Goal: Transaction & Acquisition: Purchase product/service

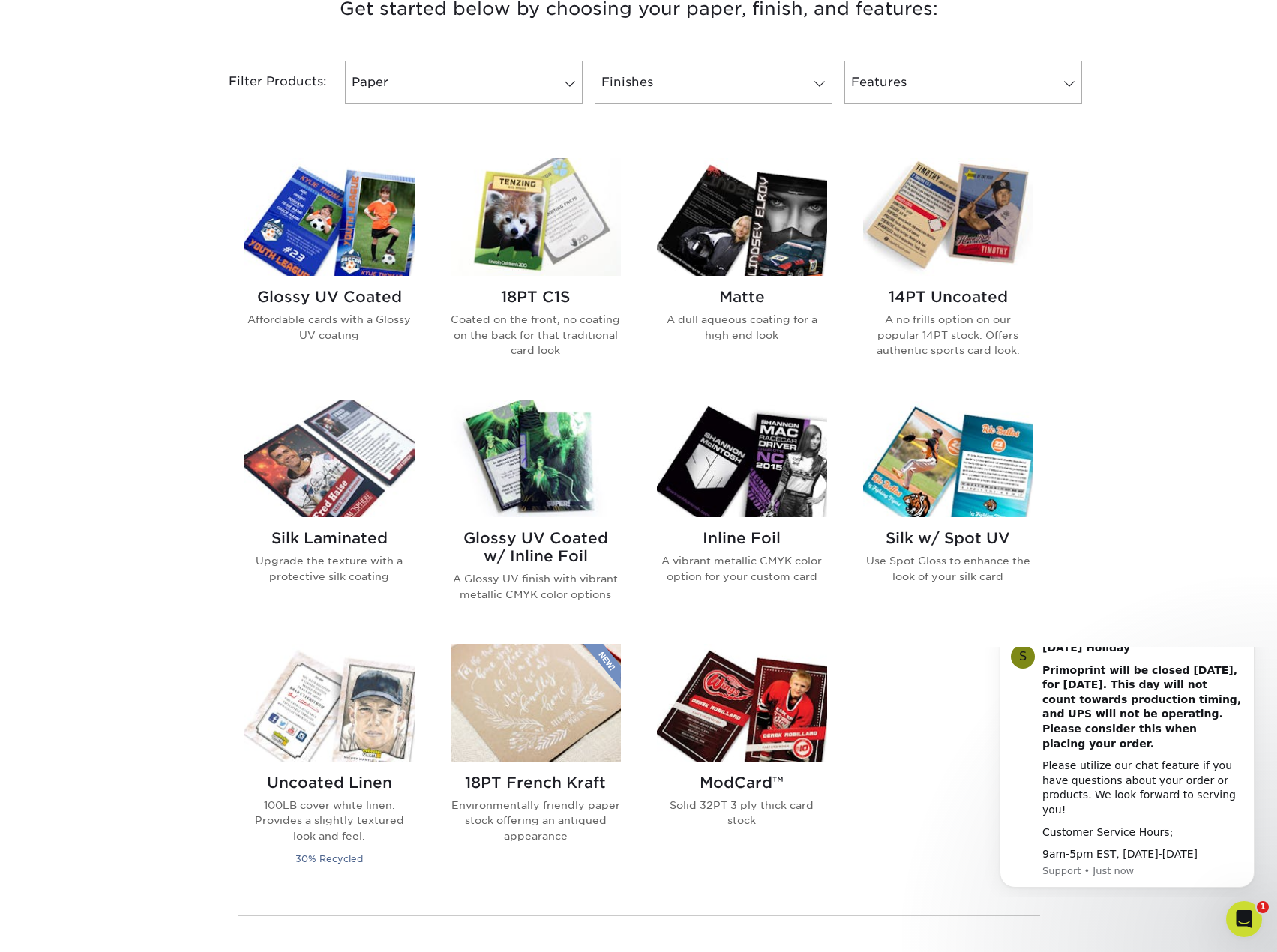
click at [767, 267] on img at bounding box center [742, 217] width 170 height 118
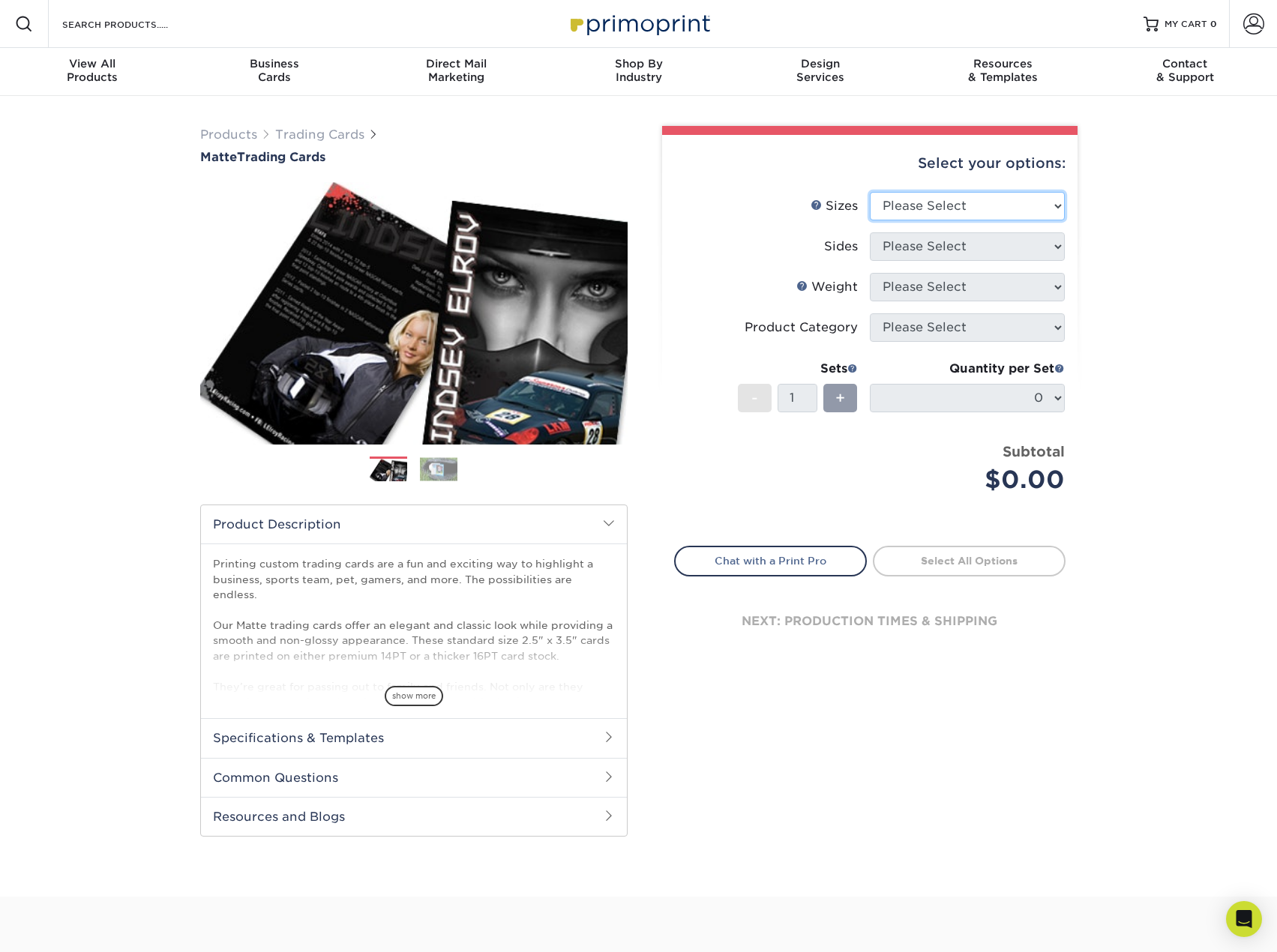
click at [1053, 205] on select "Please Select 2.5" x 3.5"" at bounding box center [968, 206] width 195 height 29
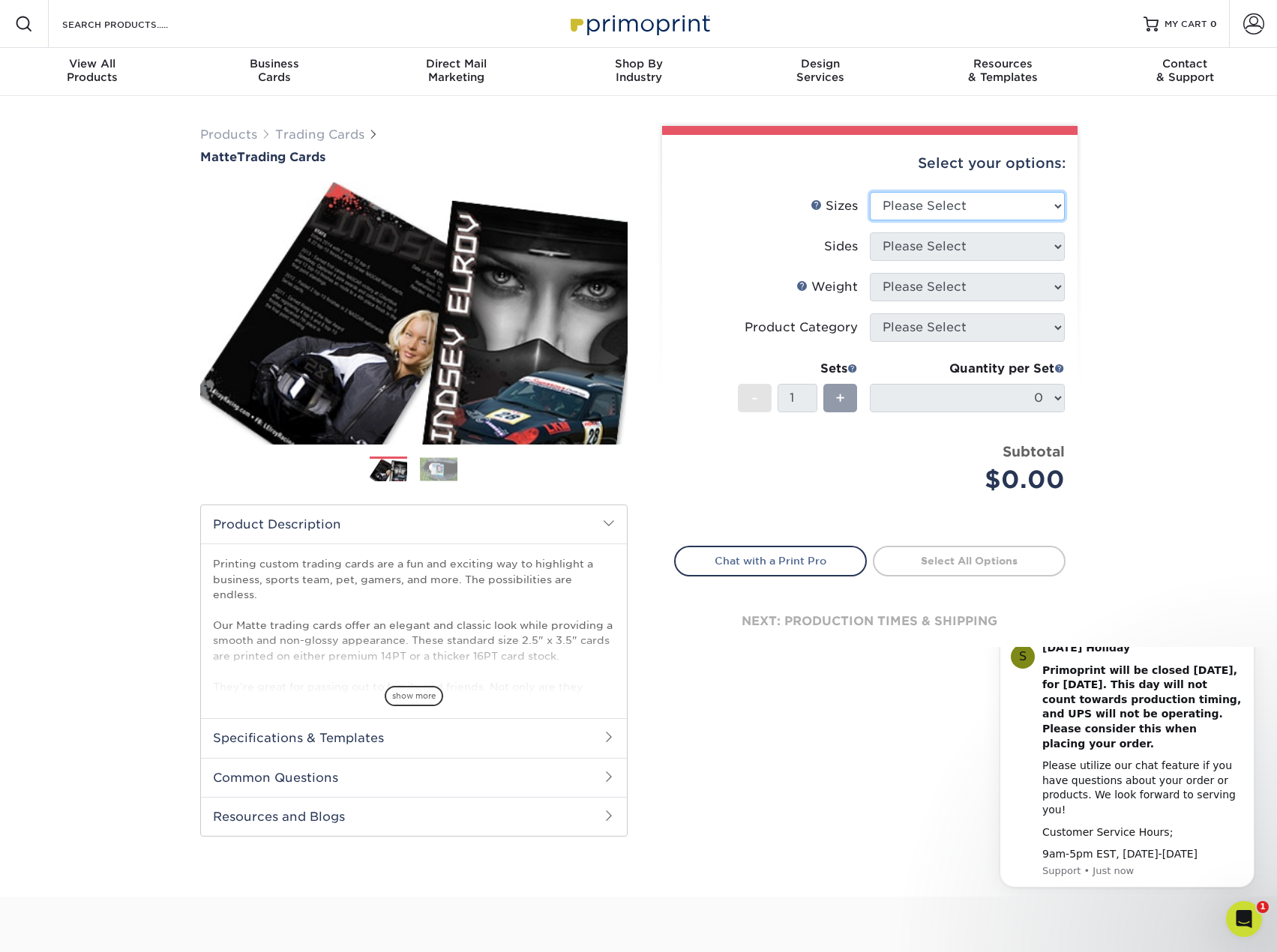
select select "2.50x3.50"
click at [870, 192] on select "Please Select 2.5" x 3.5"" at bounding box center [968, 206] width 195 height 29
click at [1055, 252] on select "Please Select Print Both Sides Print Front Only" at bounding box center [968, 247] width 195 height 29
select select "32d3c223-f82c-492b-b915-ba065a00862f"
click at [870, 233] on select "Please Select Print Both Sides Print Front Only" at bounding box center [968, 247] width 195 height 29
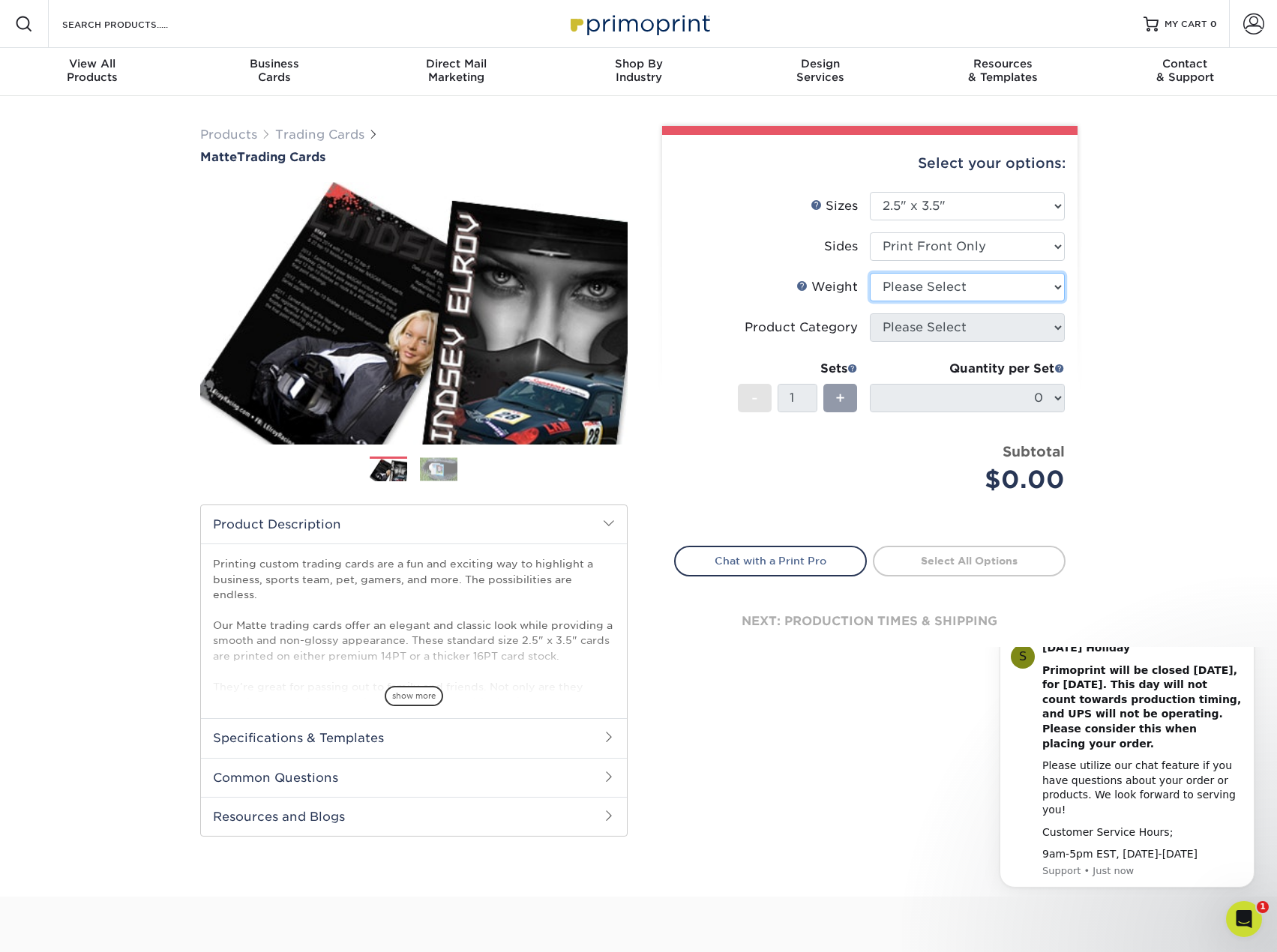
click at [1055, 292] on select "Please Select 16PT 14PT" at bounding box center [968, 287] width 195 height 29
select select "16PT"
click at [870, 273] on select "Please Select 16PT 14PT" at bounding box center [968, 287] width 195 height 29
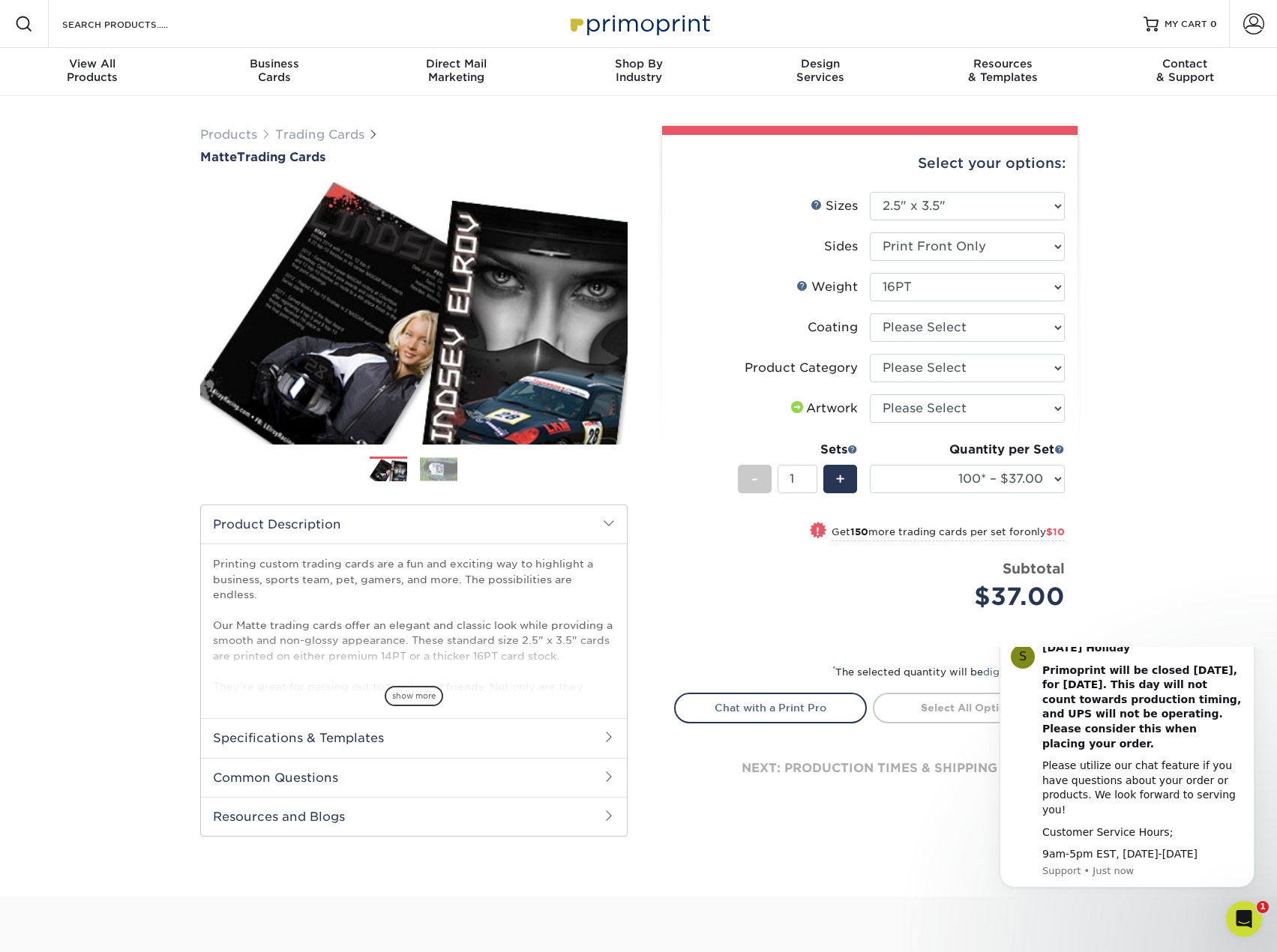
click at [1070, 337] on div "Select your options: Sizes Help Sizes Please Select 2.5" x 3.5" Sides Please Se…" at bounding box center [870, 480] width 416 height 691
click at [1061, 334] on select at bounding box center [968, 328] width 195 height 29
select select "121bb7b5-3b4d-429f-bd8d-bbf80e953313"
click at [870, 313] on select at bounding box center [968, 328] width 195 height 29
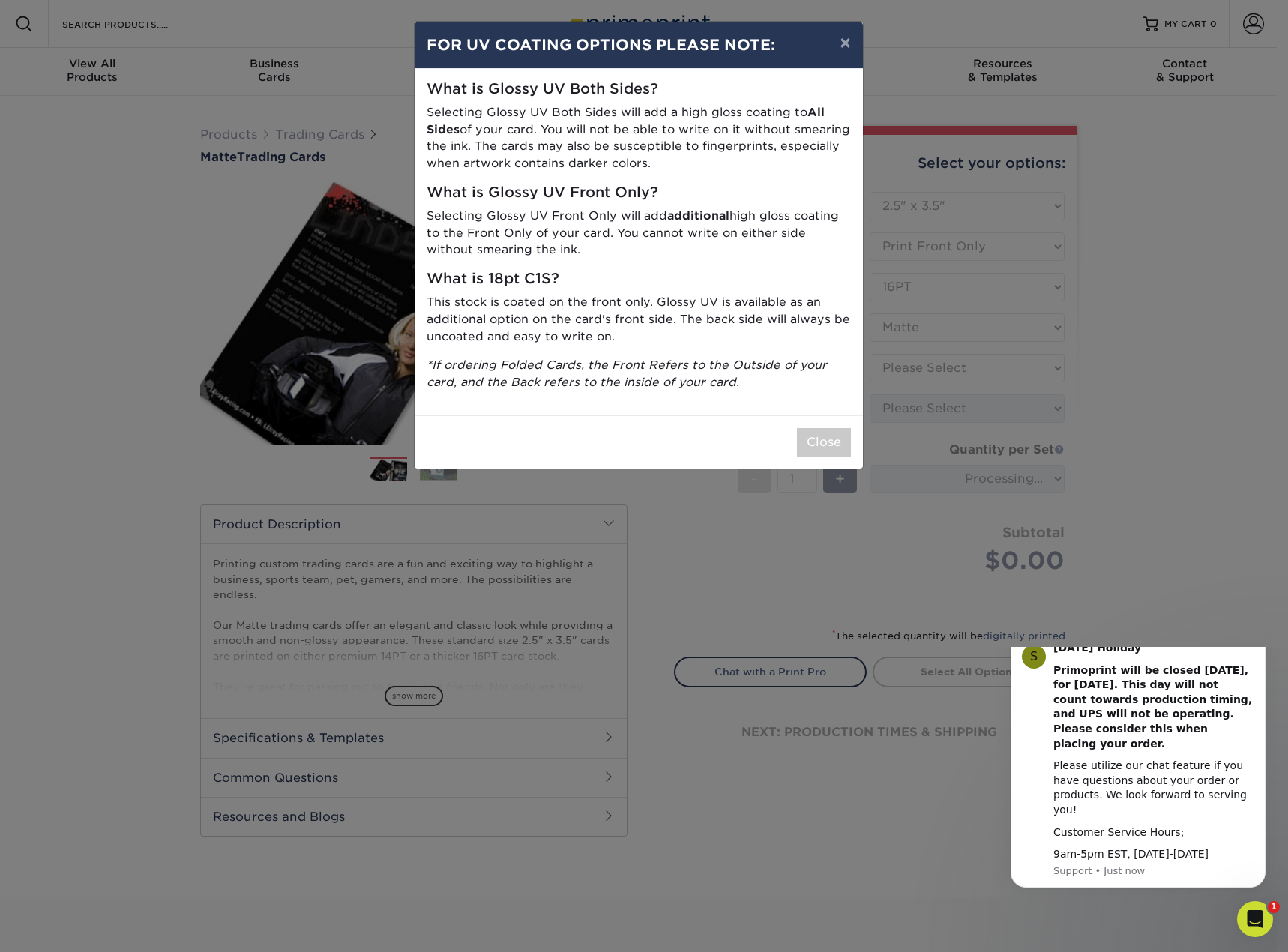
click at [754, 349] on div "What is Glossy UV Both Sides? Selecting Glossy UV Both Sides will add a high gl…" at bounding box center [639, 241] width 449 height 346
click at [843, 36] on button "×" at bounding box center [844, 42] width 34 height 42
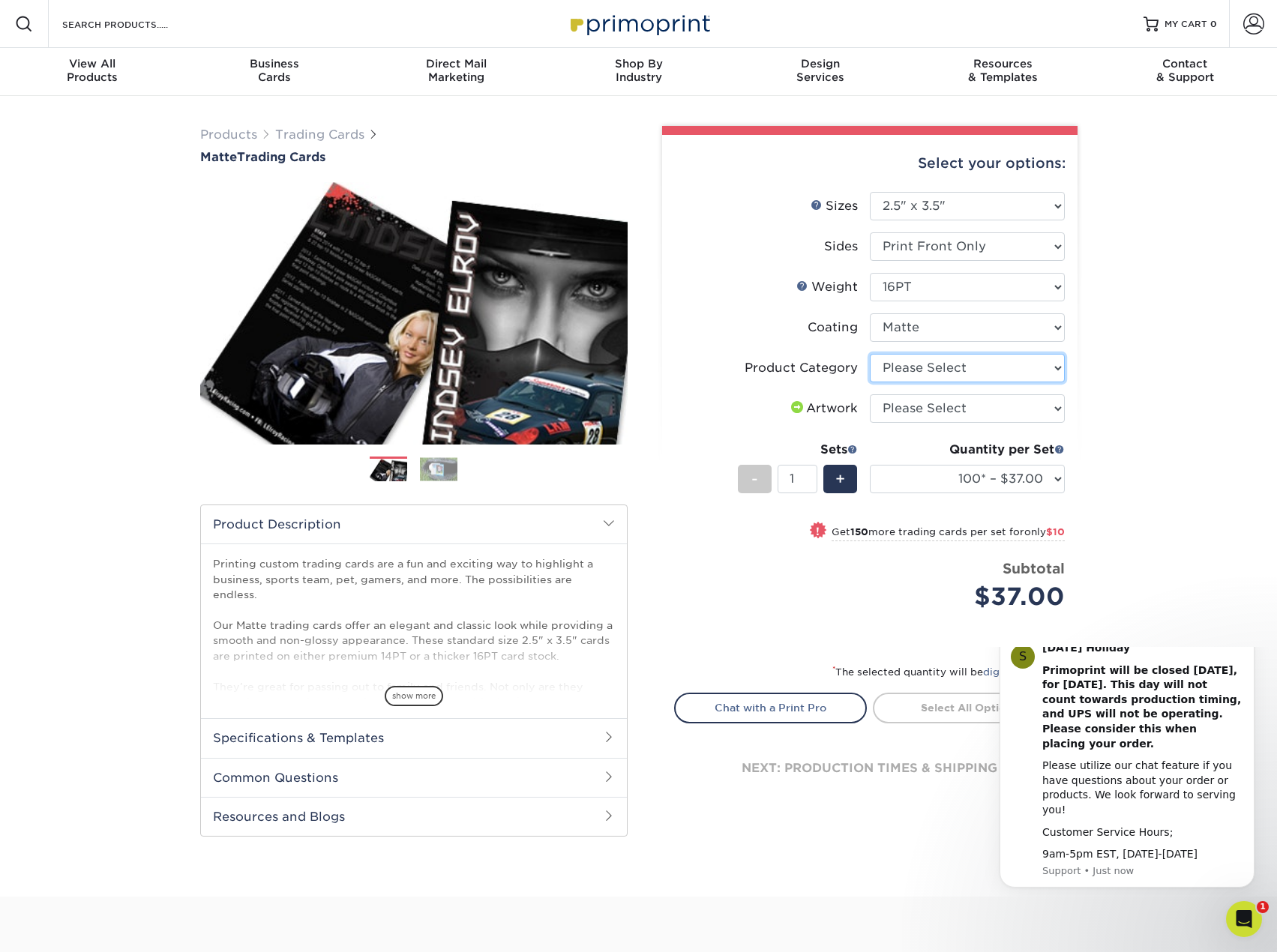
click at [1005, 368] on select "Please Select Trading Cards" at bounding box center [968, 368] width 195 height 29
select select "c2f9bce9-36c2-409d-b101-c29d9d031e18"
click at [870, 354] on select "Please Select Trading Cards" at bounding box center [968, 368] width 195 height 29
click at [1131, 393] on div "Products Trading Cards Matte Trading Cards" at bounding box center [638, 496] width 1277 height 801
click at [1038, 404] on select "Please Select I will upload files I need a design - $100" at bounding box center [968, 408] width 195 height 29
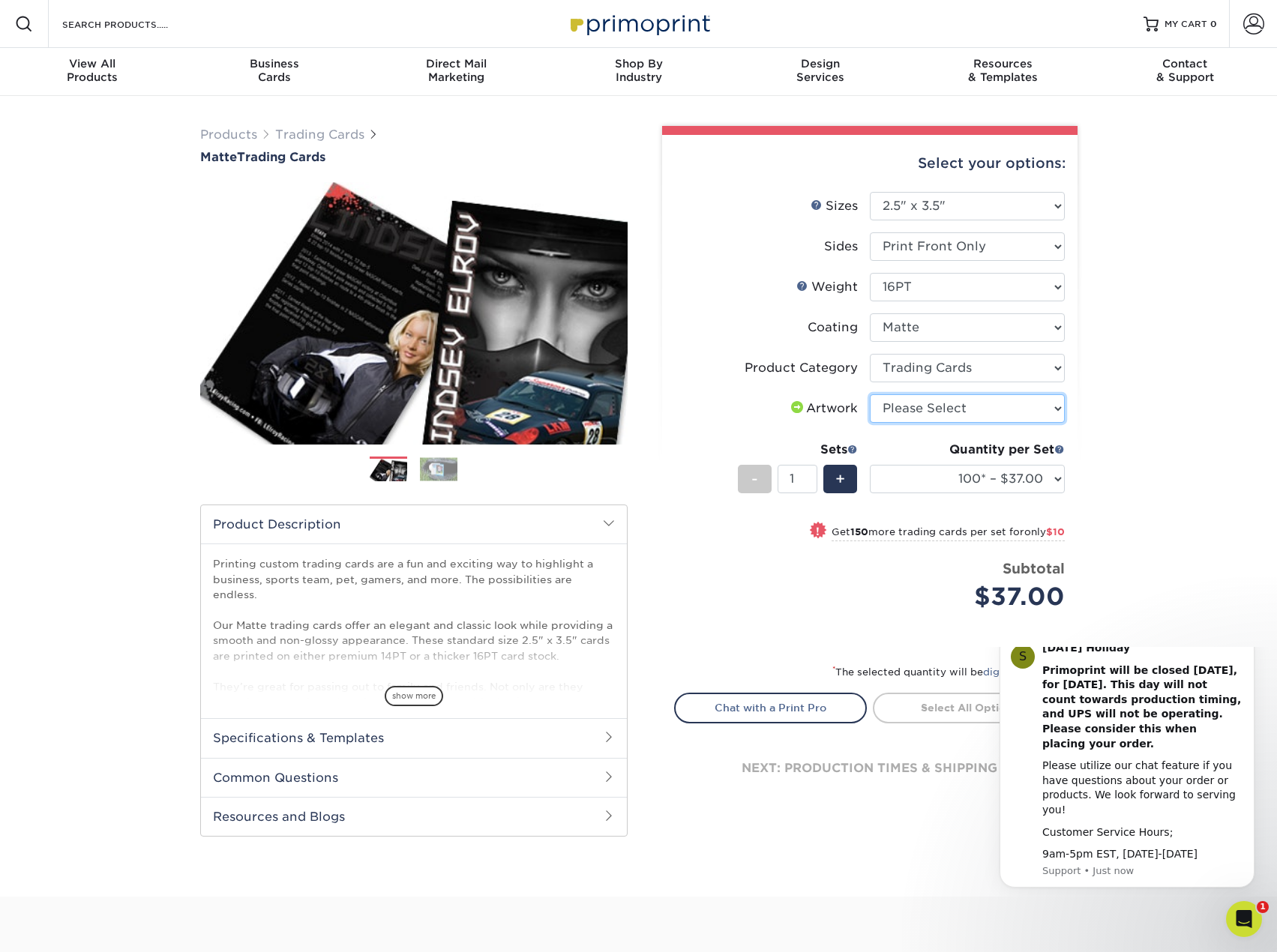
select select "upload"
click at [870, 394] on select "Please Select I will upload files I need a design - $100" at bounding box center [968, 408] width 195 height 29
click at [1149, 434] on div "Products Trading Cards Matte Trading Cards" at bounding box center [638, 496] width 1277 height 801
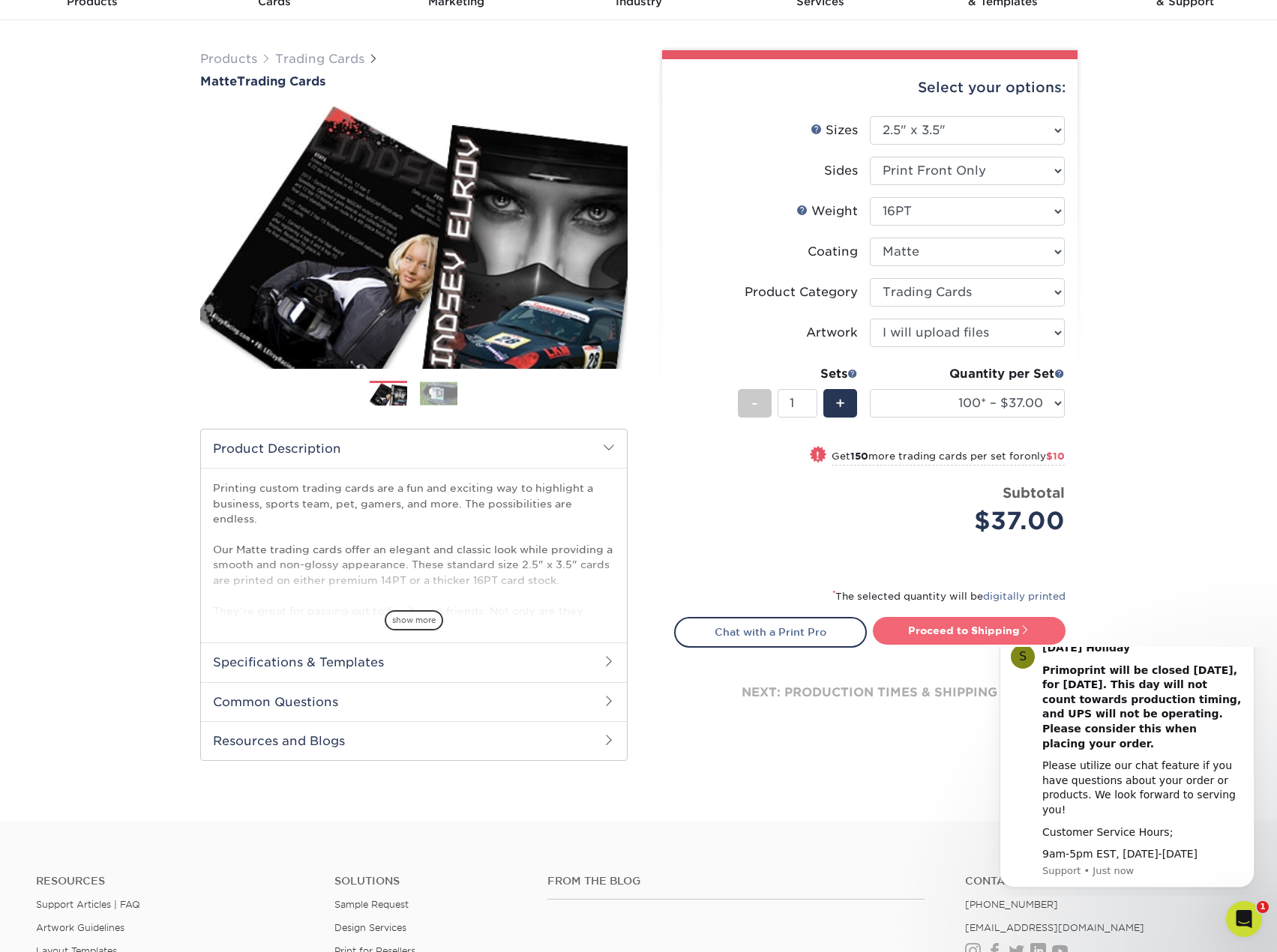
scroll to position [75, 0]
click at [408, 617] on span "show more" at bounding box center [413, 620] width 58 height 20
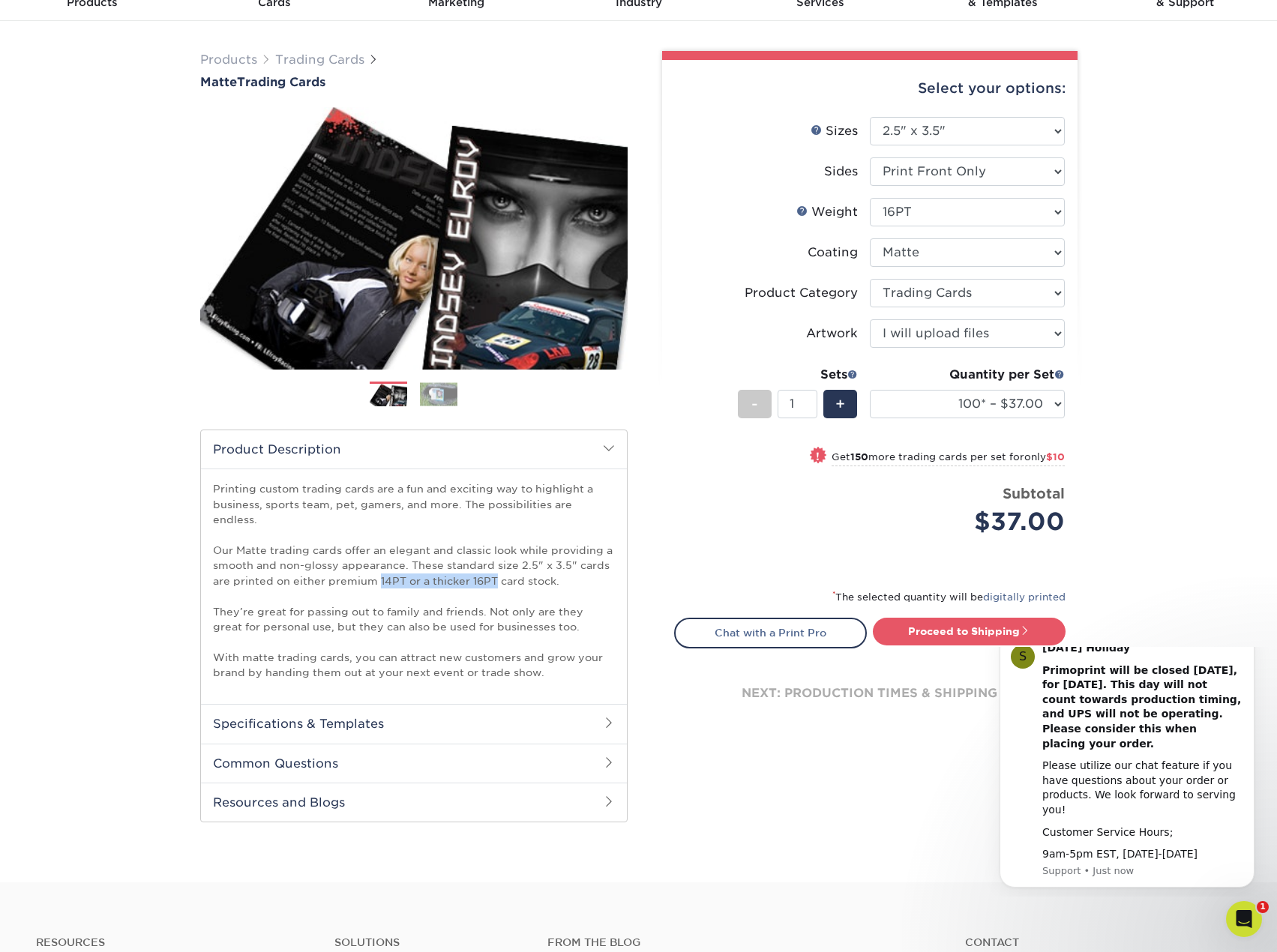
drag, startPoint x: 377, startPoint y: 563, endPoint x: 492, endPoint y: 568, distance: 115.1
click at [492, 568] on p "Printing custom trading cards are a fun and exciting way to highlight a busines…" at bounding box center [413, 580] width 402 height 199
copy p "14PT or a thicker 16PT"
